Goal: Task Accomplishment & Management: Manage account settings

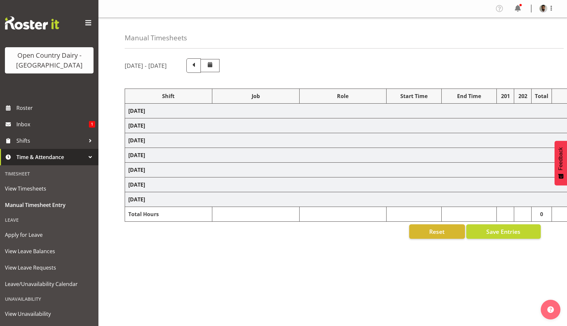
select select "78987"
select select "78967"
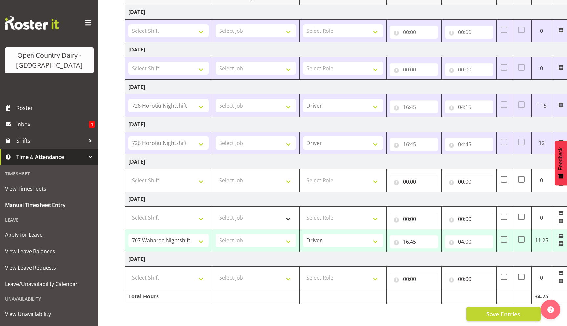
scroll to position [99, 0]
click at [65, 123] on span "Inbox" at bounding box center [52, 125] width 73 height 10
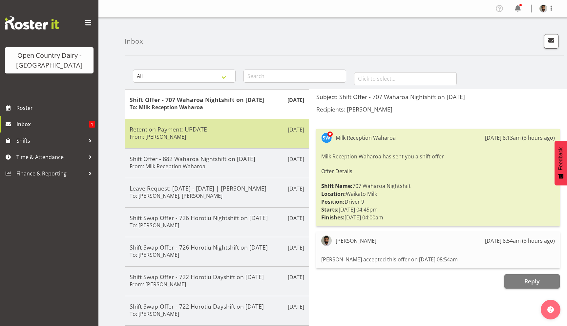
click at [205, 137] on div "Retention Payment: UPDATE From: Steve Webb" at bounding box center [217, 134] width 175 height 16
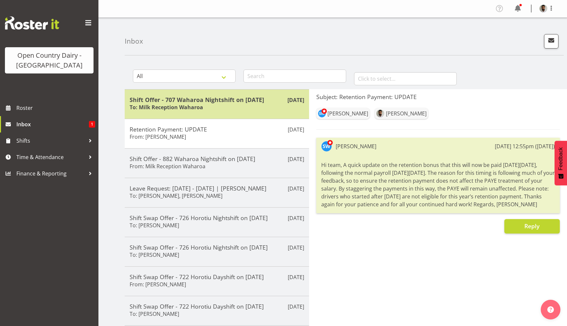
click at [193, 108] on h6 "To: Milk Reception Waharoa" at bounding box center [167, 107] width 74 height 7
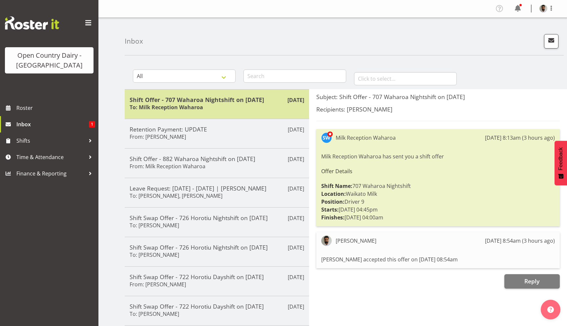
click at [205, 104] on div "Shift Offer - 707 Waharoa Nightshift on 20/09/25 To: Milk Reception Waharoa" at bounding box center [217, 104] width 175 height 16
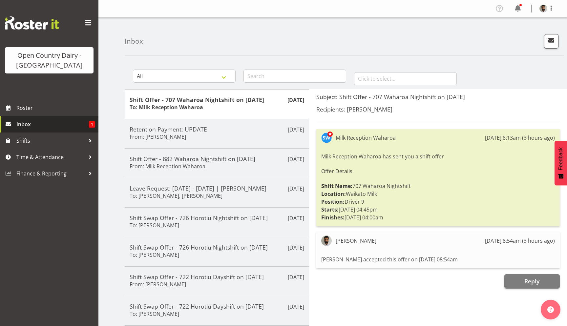
click at [65, 123] on span "Inbox" at bounding box center [52, 125] width 73 height 10
click at [57, 121] on span "Inbox" at bounding box center [55, 125] width 79 height 10
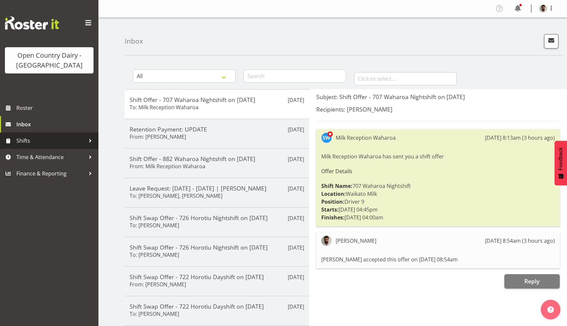
click at [25, 141] on span "Shifts" at bounding box center [50, 141] width 69 height 10
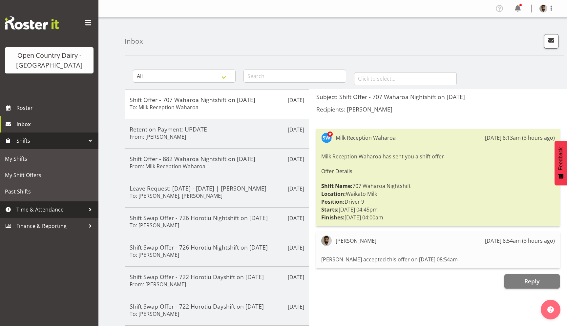
click at [44, 208] on span "Time & Attendance" at bounding box center [50, 210] width 69 height 10
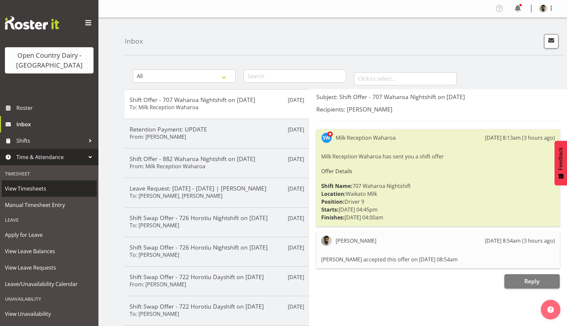
click at [37, 188] on span "View Timesheets" at bounding box center [49, 189] width 89 height 10
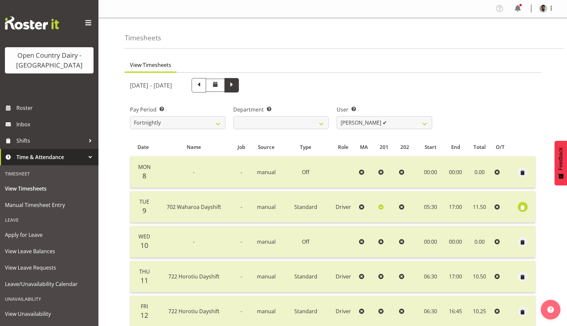
click at [236, 83] on span at bounding box center [232, 84] width 9 height 9
select select
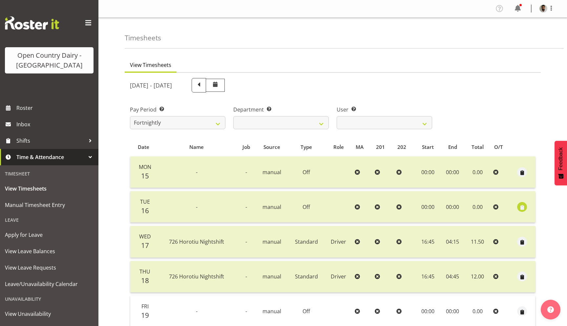
click at [523, 207] on span "button" at bounding box center [523, 208] width 8 height 8
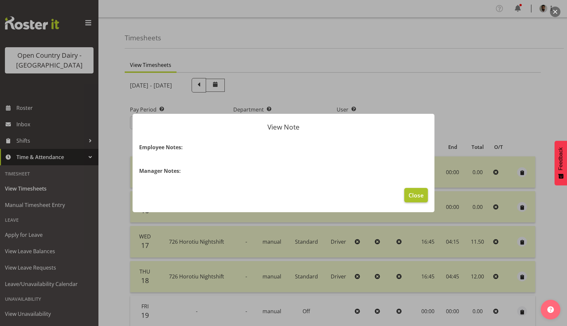
click at [419, 192] on span "Close" at bounding box center [416, 195] width 15 height 9
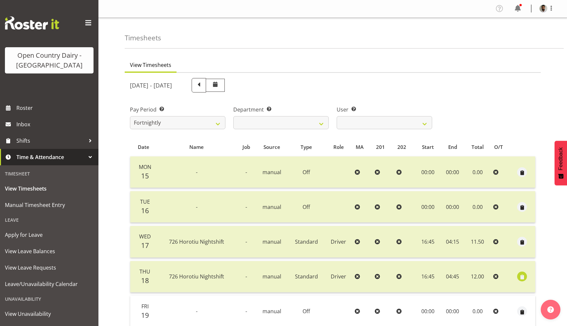
click at [525, 275] on span "button" at bounding box center [523, 278] width 8 height 8
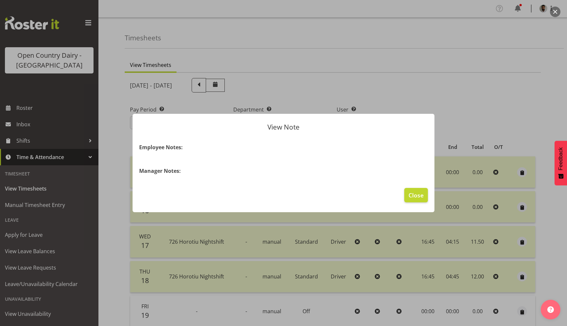
click at [419, 203] on footer "Close" at bounding box center [284, 197] width 302 height 31
click at [418, 198] on span "Close" at bounding box center [416, 195] width 15 height 9
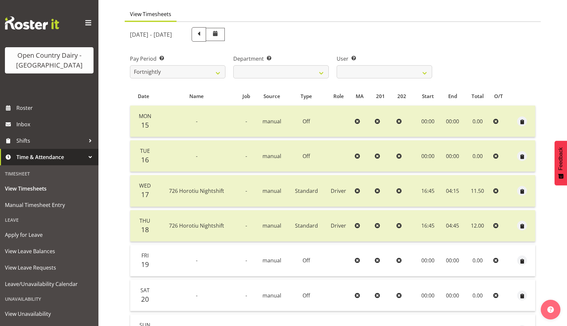
scroll to position [53, 0]
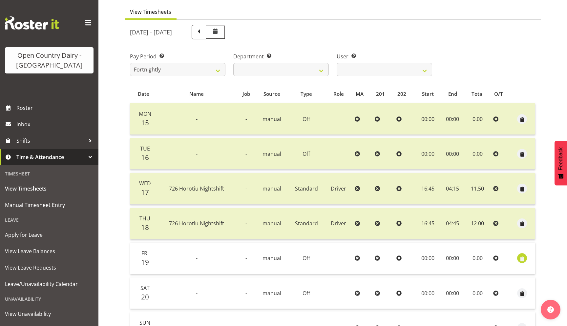
click at [525, 260] on span "button" at bounding box center [523, 259] width 8 height 8
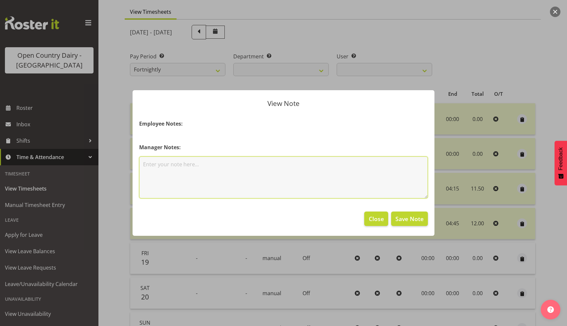
click at [352, 176] on textarea at bounding box center [283, 178] width 289 height 42
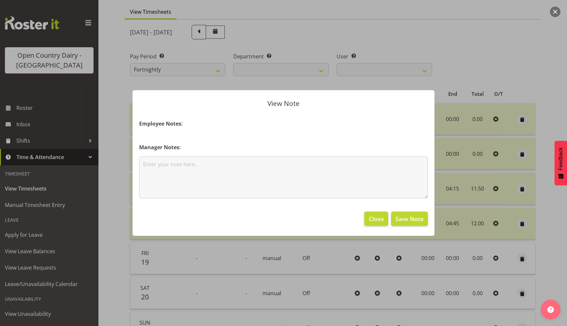
click at [235, 133] on section "Employee Notes: Manager Notes:" at bounding box center [284, 159] width 302 height 92
click at [376, 220] on span "Close" at bounding box center [376, 219] width 15 height 9
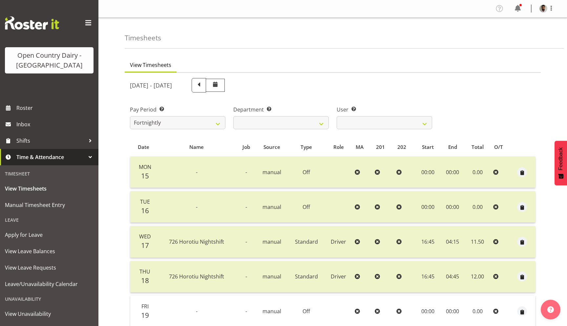
scroll to position [0, 0]
click at [32, 192] on span "View Timesheets" at bounding box center [49, 189] width 89 height 10
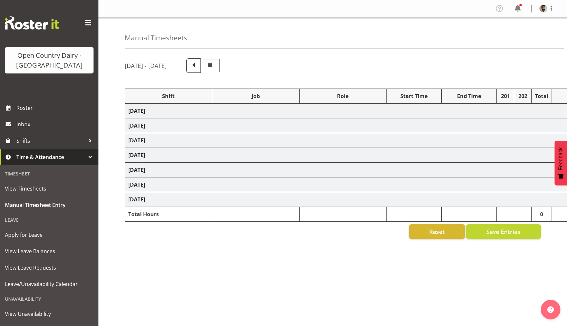
select select "78987"
select select "78967"
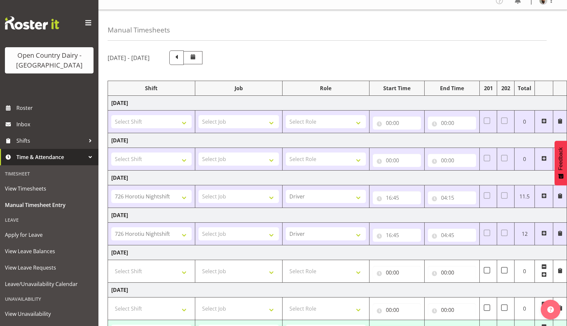
scroll to position [0, 17]
click at [563, 119] on span at bounding box center [560, 121] width 5 height 5
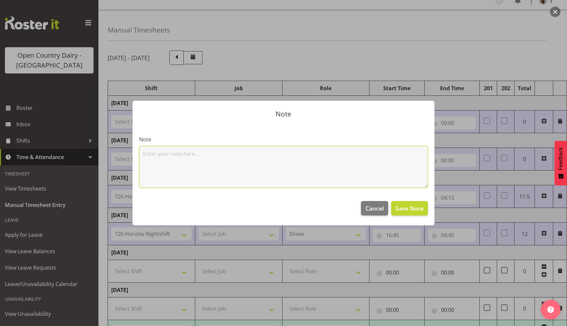
click at [284, 165] on textarea at bounding box center [283, 167] width 289 height 42
click at [165, 158] on textarea "Breavement Leave" at bounding box center [283, 167] width 289 height 42
click at [157, 155] on textarea "Breavement Leave" at bounding box center [283, 167] width 289 height 42
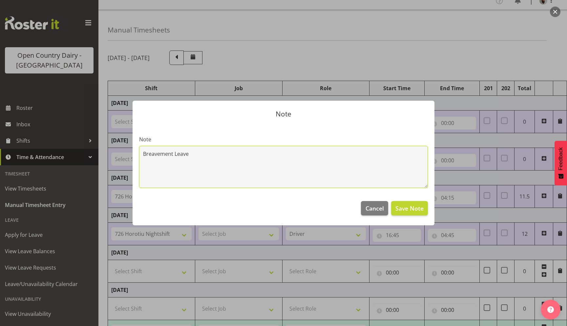
click at [157, 155] on textarea "Breavement Leave" at bounding box center [283, 167] width 289 height 42
click at [161, 155] on textarea "Breavement Leave" at bounding box center [283, 167] width 289 height 42
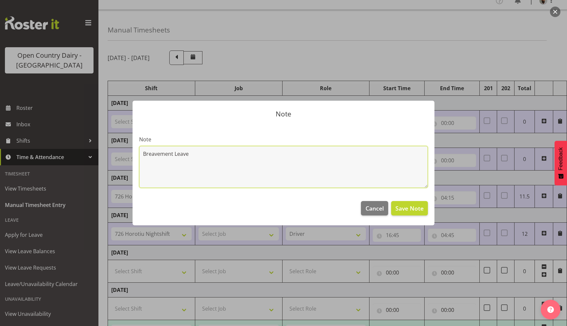
click at [161, 155] on textarea "Breavement Leave" at bounding box center [283, 167] width 289 height 42
paste textarea "e"
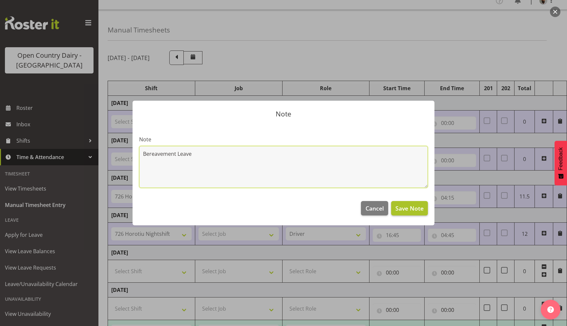
type textarea "Bereavement Leave"
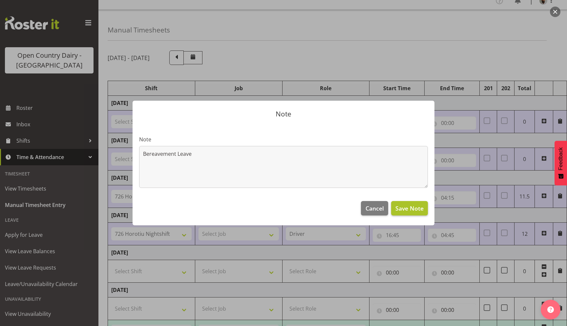
click at [412, 209] on span "Save Note" at bounding box center [410, 208] width 28 height 9
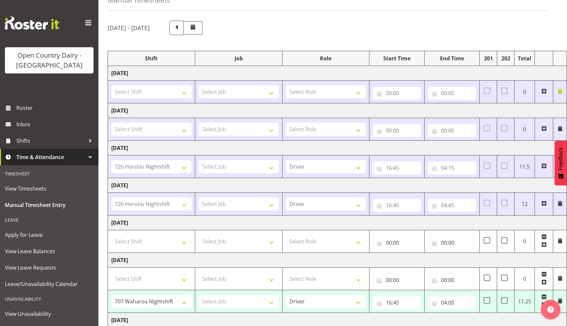
scroll to position [38, 0]
click at [561, 126] on span at bounding box center [560, 128] width 5 height 5
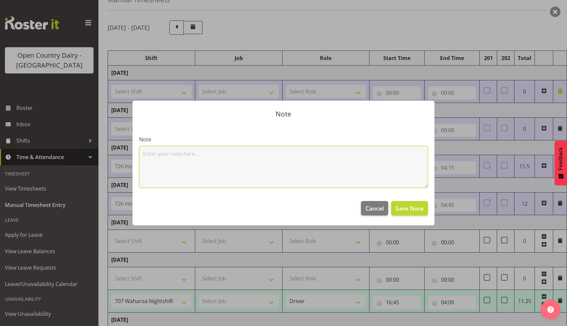
click at [369, 166] on textarea at bounding box center [283, 167] width 289 height 42
paste textarea "Bereavement Leave"
type textarea "Bereavement Leave"
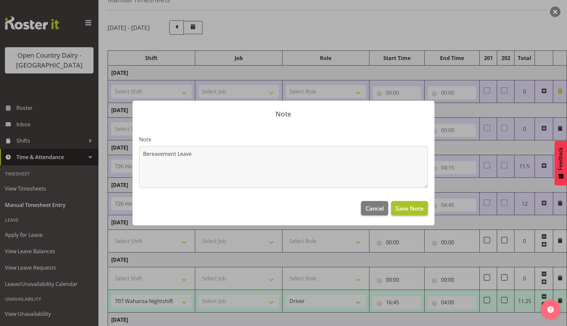
click at [404, 204] on button "Save Note" at bounding box center [409, 208] width 37 height 14
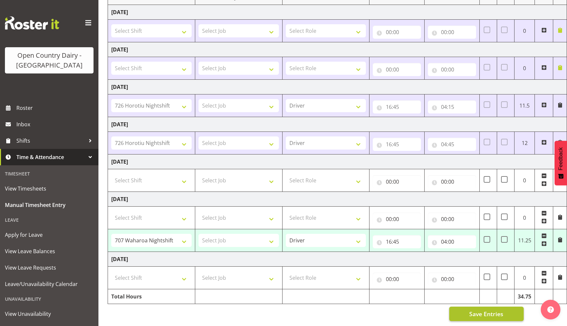
scroll to position [99, 0]
click at [476, 317] on span "Save Entries" at bounding box center [487, 314] width 34 height 9
select select "78967"
type input "16:45"
type input "04:00"
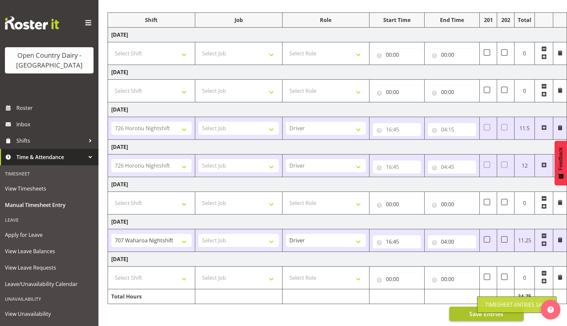
scroll to position [76, 0]
click at [560, 51] on span at bounding box center [560, 52] width 5 height 5
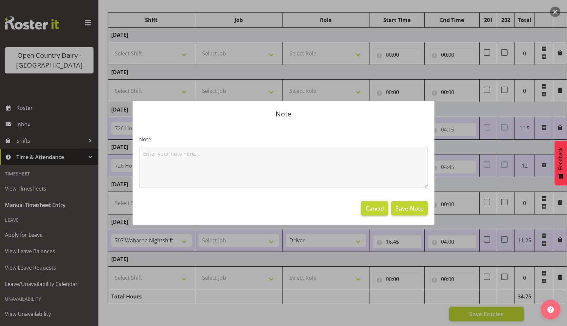
click at [378, 209] on span "Cancel" at bounding box center [375, 208] width 18 height 9
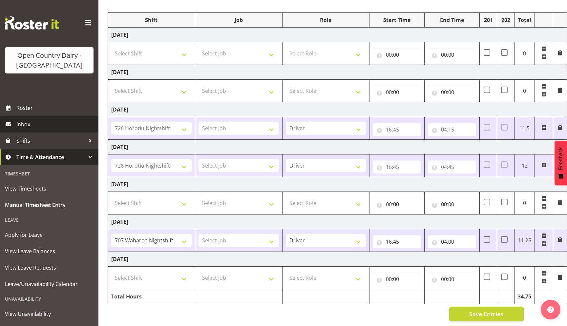
click at [24, 125] on span "Inbox" at bounding box center [55, 125] width 79 height 10
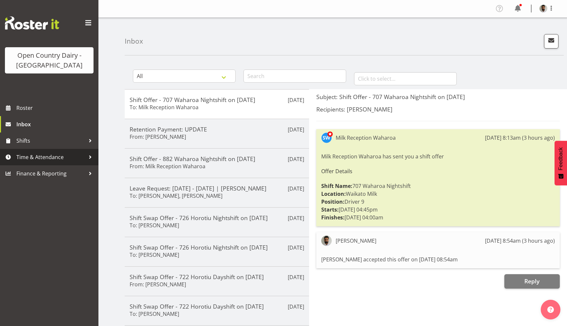
click at [33, 151] on link "Time & Attendance" at bounding box center [49, 157] width 99 height 16
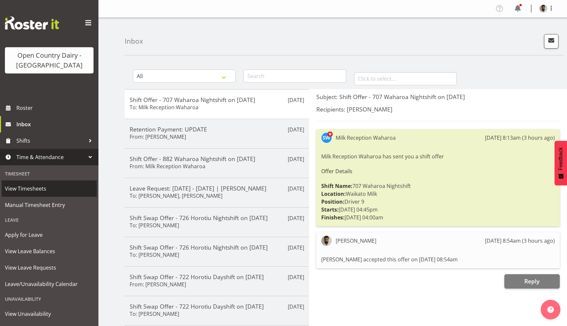
click at [30, 193] on span "View Timesheets" at bounding box center [49, 189] width 89 height 10
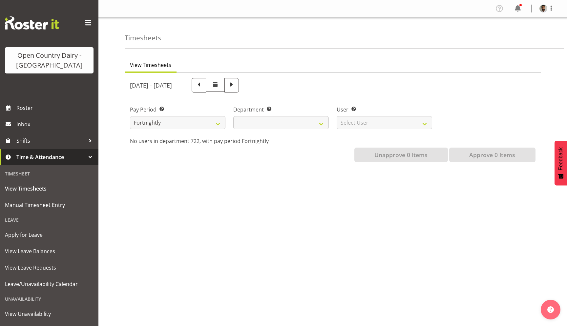
select select
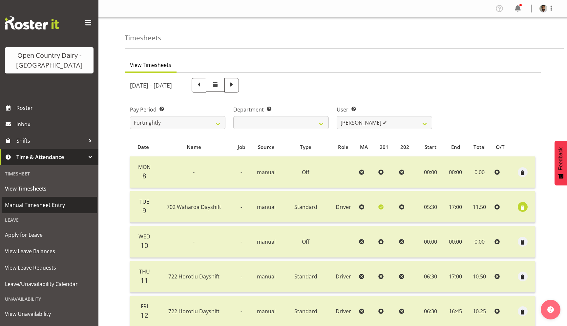
click at [46, 202] on span "Manual Timesheet Entry" at bounding box center [49, 205] width 89 height 10
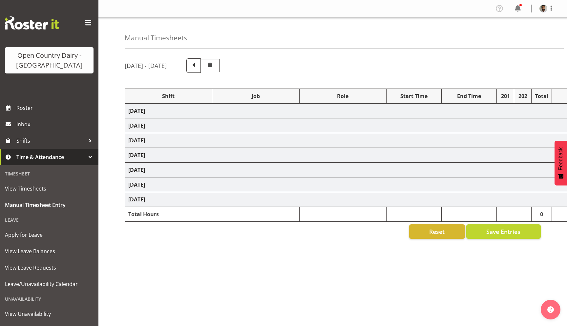
select select "78987"
select select "78967"
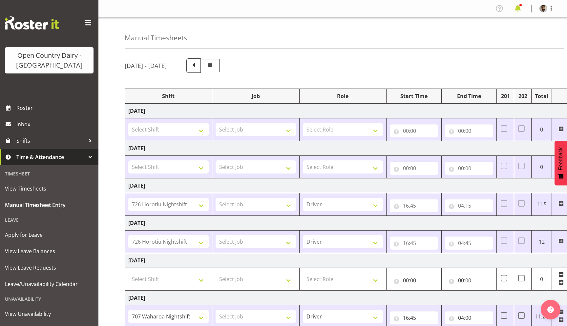
click at [517, 8] on span at bounding box center [518, 8] width 11 height 11
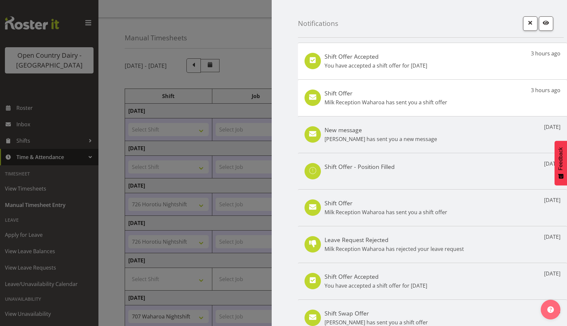
click at [369, 99] on p "Milk Reception Waharoa has sent you a shift offer" at bounding box center [386, 103] width 123 height 8
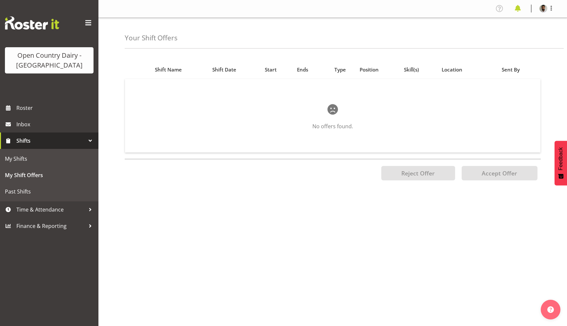
click at [519, 8] on span at bounding box center [518, 8] width 11 height 11
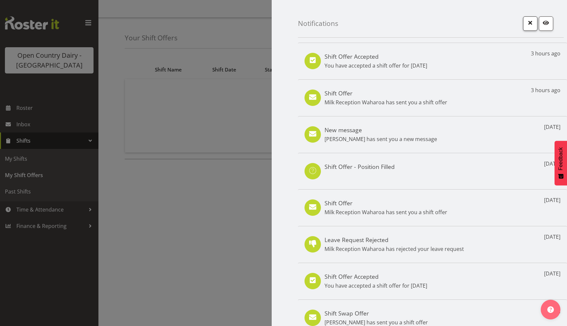
click at [530, 23] on span "button" at bounding box center [530, 22] width 9 height 9
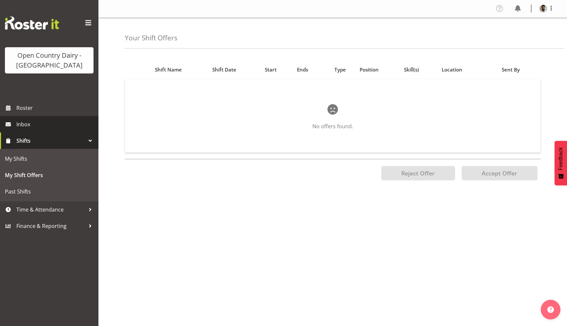
click at [22, 120] on span "Inbox" at bounding box center [55, 125] width 79 height 10
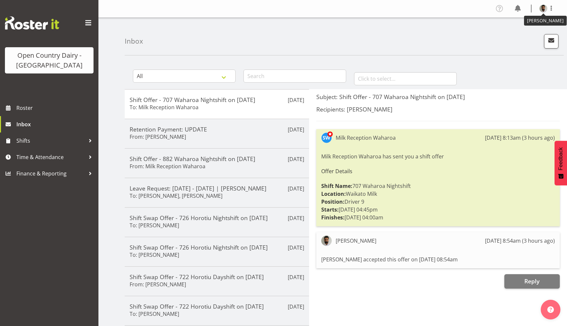
click at [546, 5] on figure at bounding box center [544, 9] width 8 height 8
click at [508, 26] on link "Profile" at bounding box center [524, 23] width 63 height 12
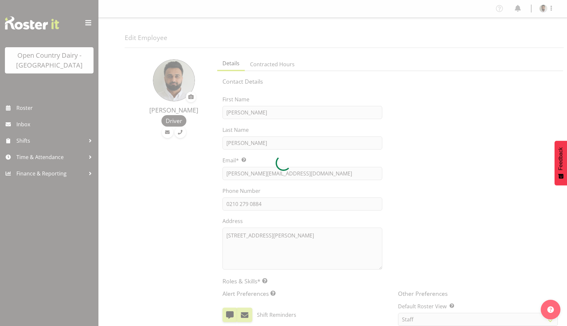
select select "TimelineWeek"
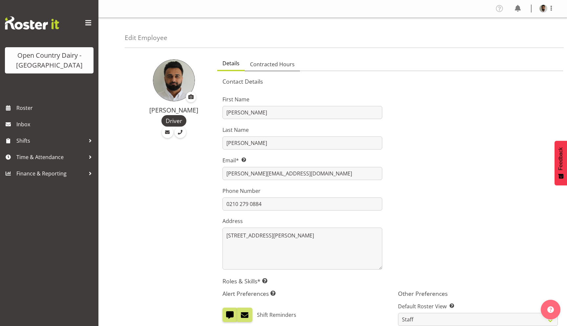
click at [279, 64] on span "Contracted Hours" at bounding box center [272, 64] width 45 height 8
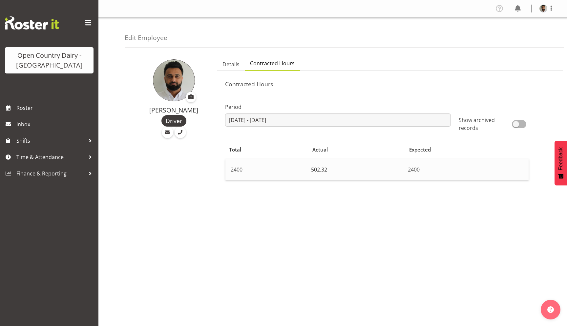
click at [344, 172] on td "502.32" at bounding box center [357, 169] width 97 height 21
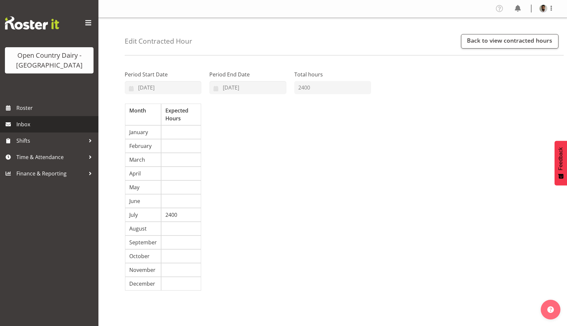
click at [38, 130] on link "Inbox" at bounding box center [49, 124] width 99 height 16
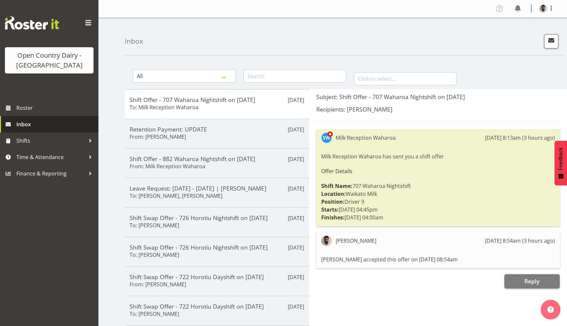
click at [31, 126] on span "Inbox" at bounding box center [55, 125] width 79 height 10
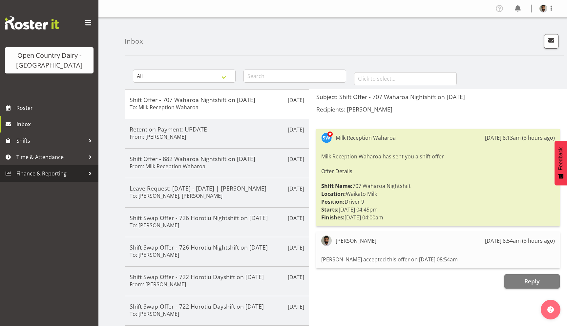
click at [66, 175] on span "Finance & Reporting" at bounding box center [50, 174] width 69 height 10
click at [55, 153] on span "Time & Attendance" at bounding box center [50, 157] width 69 height 10
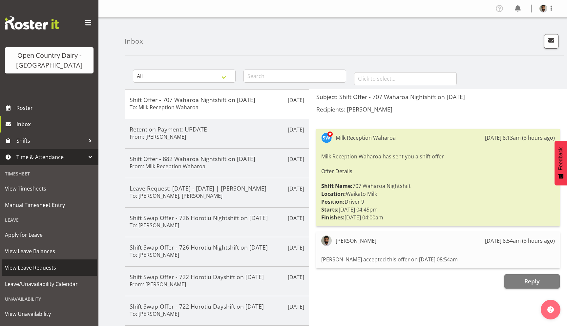
click at [46, 269] on span "View Leave Requests" at bounding box center [49, 268] width 89 height 10
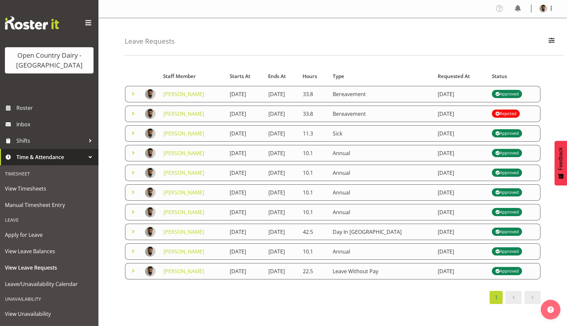
click at [502, 114] on span at bounding box center [498, 114] width 8 height 8
click at [478, 112] on td "[DATE]" at bounding box center [461, 114] width 54 height 16
click at [135, 113] on span at bounding box center [133, 114] width 8 height 8
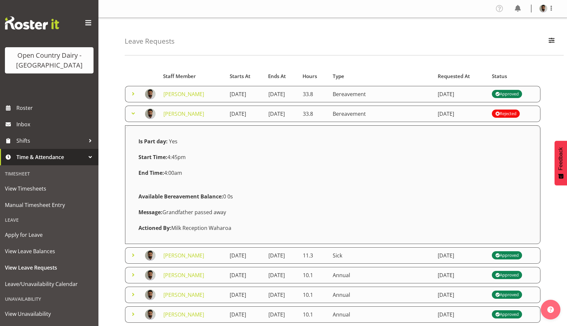
click at [135, 113] on span at bounding box center [133, 114] width 8 height 8
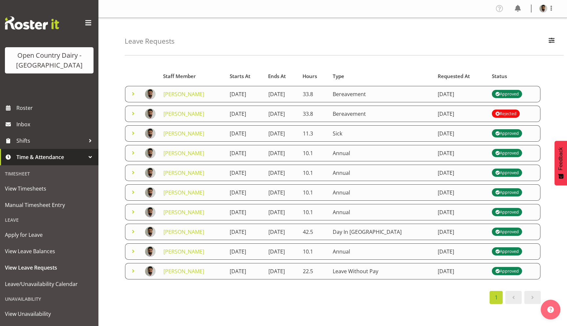
click at [132, 93] on span at bounding box center [133, 94] width 8 height 8
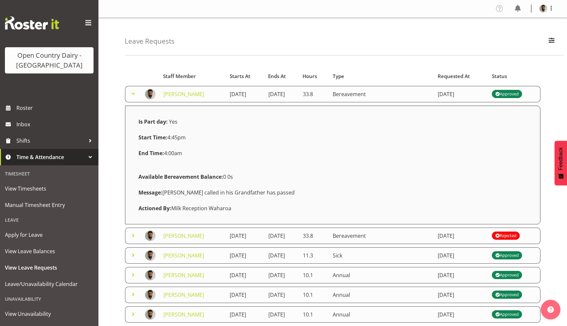
click at [132, 93] on span at bounding box center [133, 94] width 8 height 8
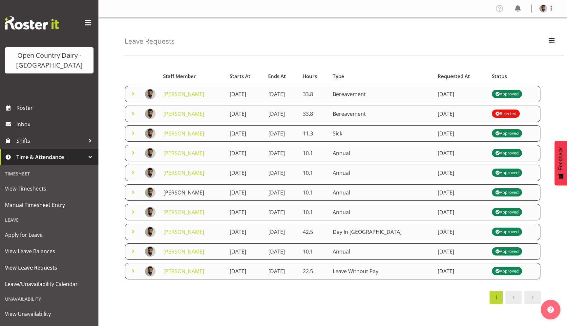
click at [190, 194] on link "[PERSON_NAME]" at bounding box center [184, 192] width 41 height 7
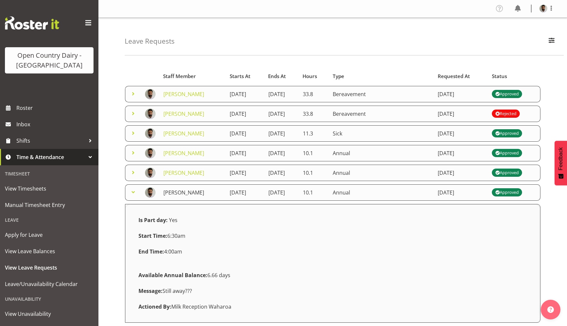
click at [190, 194] on link "[PERSON_NAME]" at bounding box center [184, 192] width 41 height 7
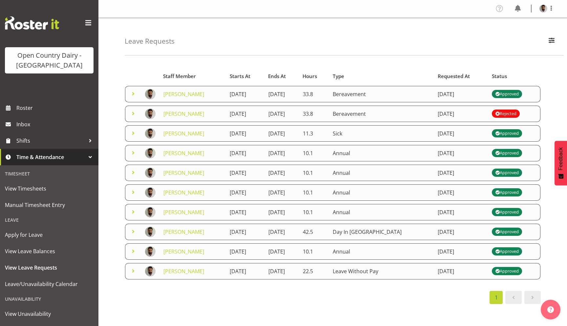
click at [329, 192] on td "10.1" at bounding box center [314, 193] width 30 height 16
click at [134, 194] on span at bounding box center [133, 193] width 8 height 8
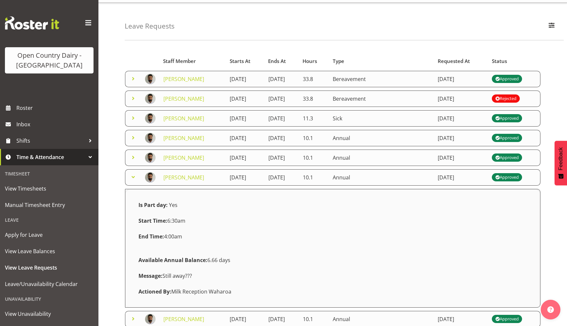
scroll to position [16, 0]
click at [134, 179] on span at bounding box center [133, 177] width 8 height 8
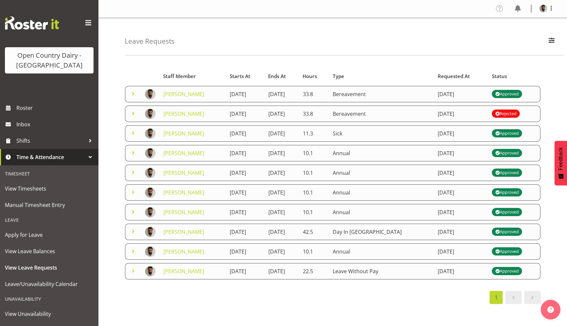
scroll to position [0, 0]
click at [133, 194] on span at bounding box center [133, 193] width 8 height 8
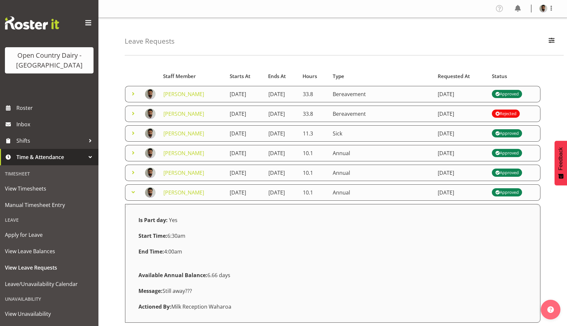
click at [133, 194] on span at bounding box center [133, 193] width 8 height 8
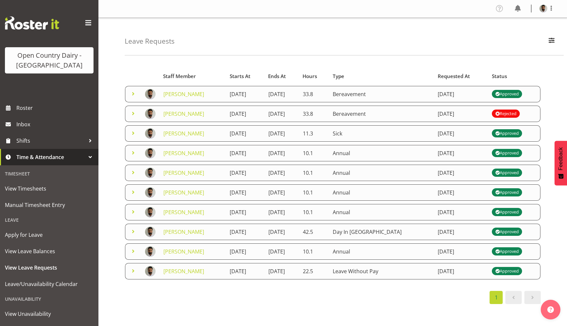
click at [133, 214] on span at bounding box center [133, 212] width 8 height 8
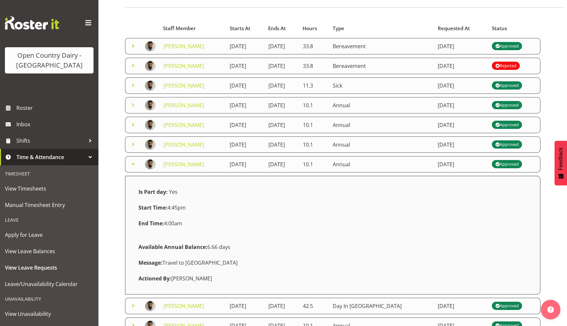
scroll to position [51, 0]
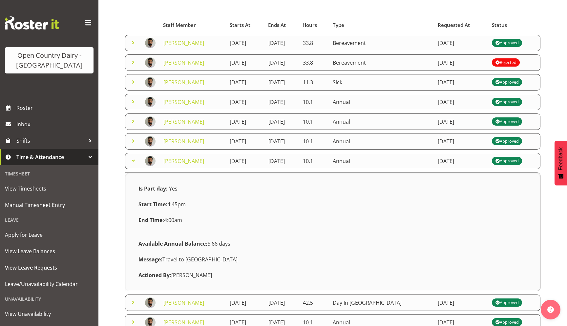
click at [130, 157] on span at bounding box center [133, 161] width 8 height 8
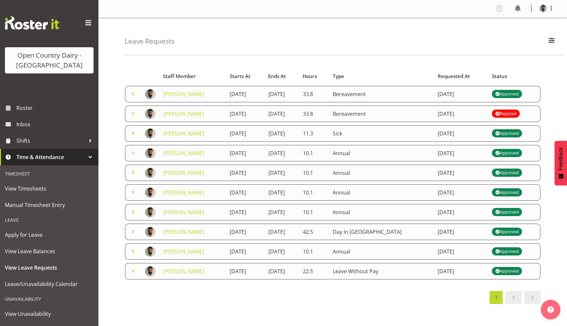
click at [131, 176] on span at bounding box center [133, 173] width 8 height 8
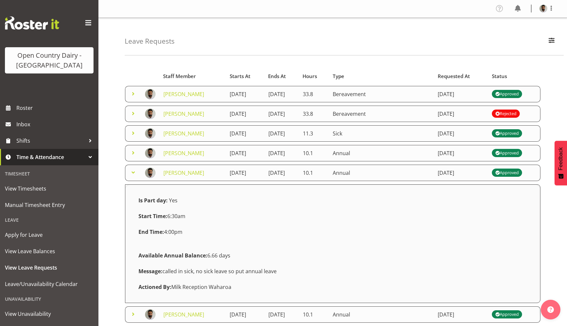
click at [133, 173] on span at bounding box center [133, 173] width 8 height 8
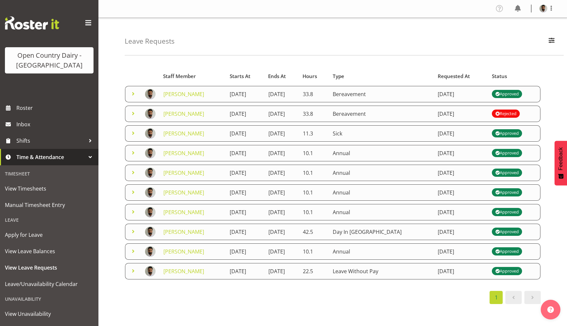
click at [133, 193] on span at bounding box center [133, 193] width 8 height 8
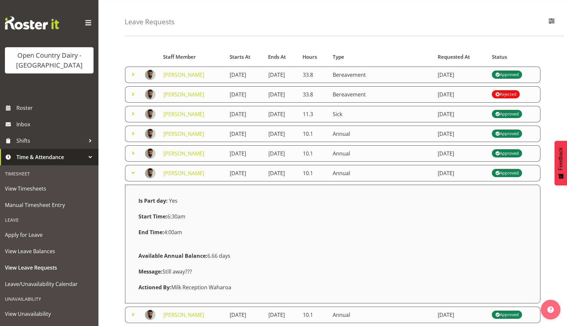
scroll to position [21, 0]
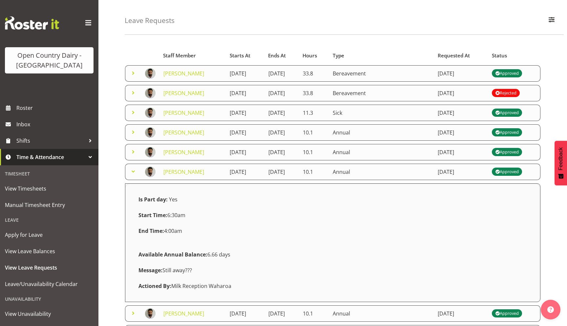
click at [130, 173] on span at bounding box center [133, 172] width 8 height 8
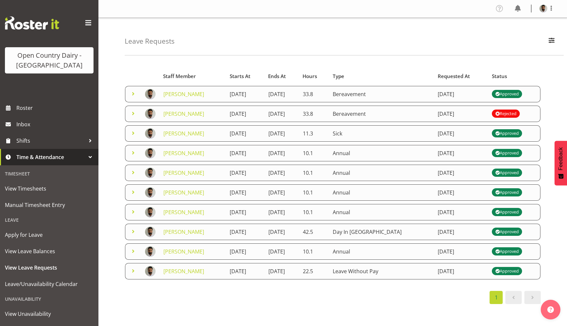
click at [129, 232] on td at bounding box center [133, 232] width 16 height 16
click at [130, 232] on span at bounding box center [133, 232] width 8 height 8
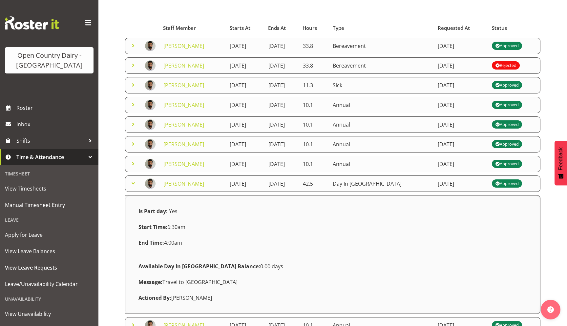
scroll to position [49, 0]
click at [134, 180] on span at bounding box center [133, 183] width 8 height 8
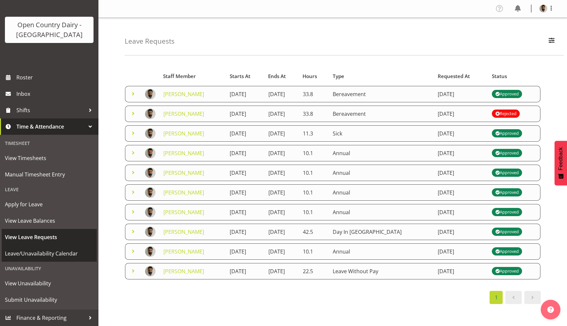
scroll to position [31, 0]
click at [50, 237] on span "View Leave Requests" at bounding box center [49, 238] width 89 height 10
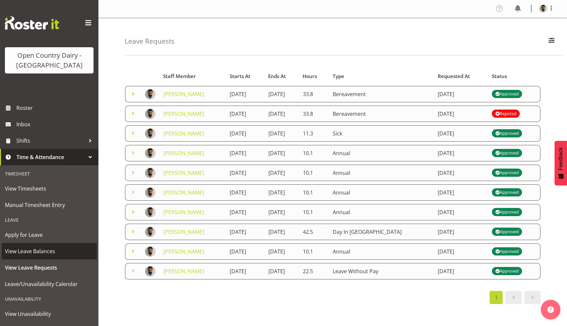
click at [46, 256] on span "View Leave Balances" at bounding box center [49, 252] width 89 height 10
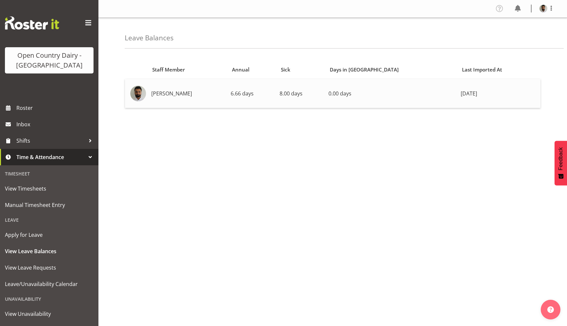
click at [272, 89] on td "6.66 days" at bounding box center [252, 93] width 49 height 29
click at [46, 109] on span "Roster" at bounding box center [55, 108] width 79 height 10
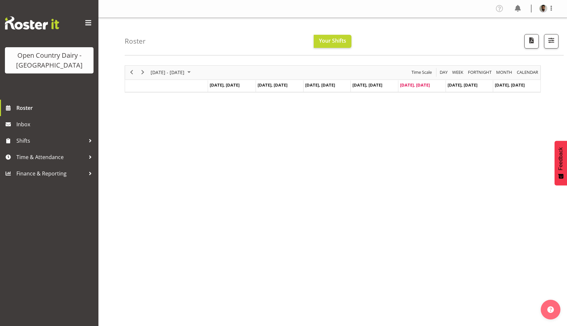
click at [326, 81] on td "[DATE], [DATE]" at bounding box center [327, 86] width 48 height 12
click at [325, 85] on span "[DATE], [DATE]" at bounding box center [320, 85] width 30 height 6
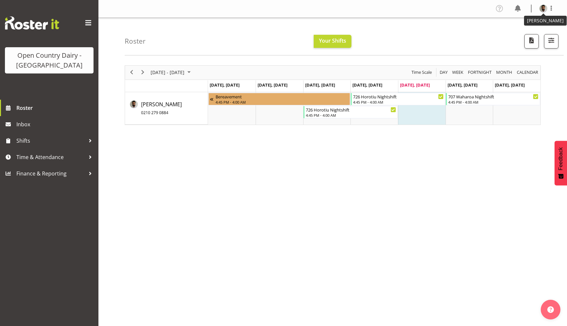
click at [546, 12] on img at bounding box center [544, 9] width 8 height 8
click at [522, 38] on link "Log Out" at bounding box center [524, 35] width 63 height 12
